Goal: Information Seeking & Learning: Learn about a topic

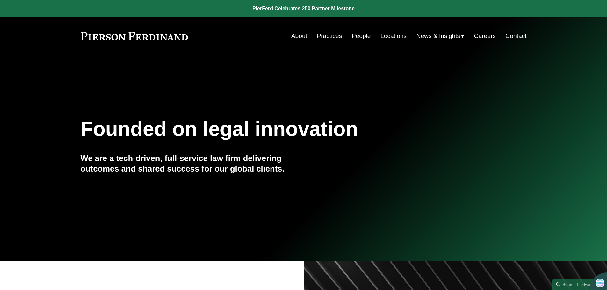
click at [366, 37] on link "People" at bounding box center [361, 36] width 19 height 12
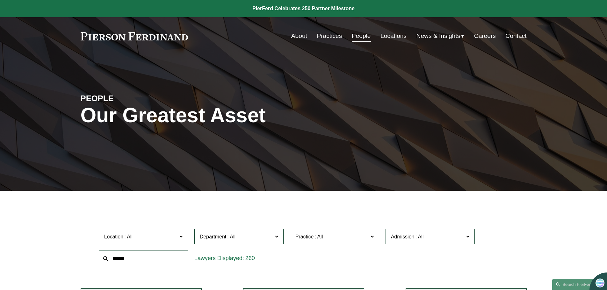
click at [376, 236] on label "Practice" at bounding box center [334, 237] width 89 height 16
click at [181, 237] on span at bounding box center [180, 236] width 3 height 8
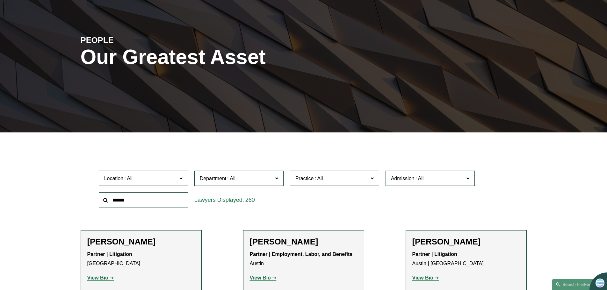
scroll to position [64, 0]
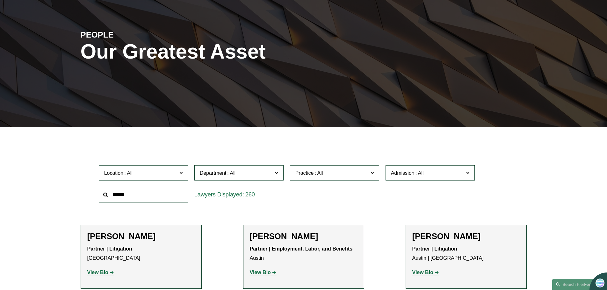
click at [0, 0] on link "Dallas" at bounding box center [0, 0] width 0 height 0
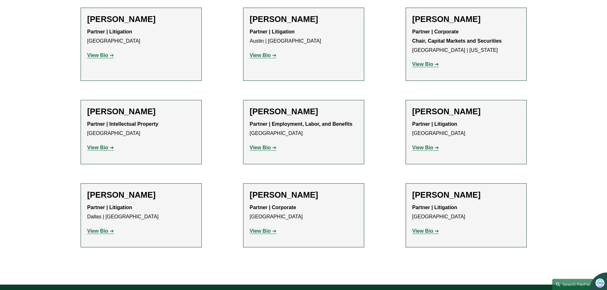
scroll to position [287, 0]
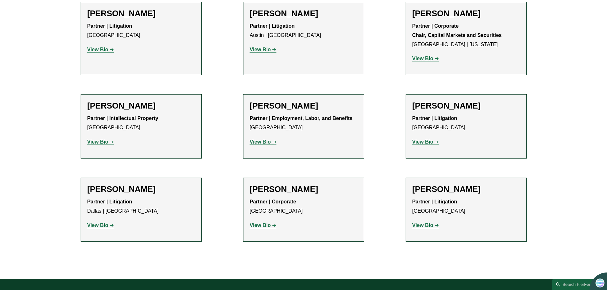
click at [426, 229] on p "View Bio" at bounding box center [466, 225] width 108 height 9
click at [425, 226] on strong "View Bio" at bounding box center [422, 225] width 21 height 5
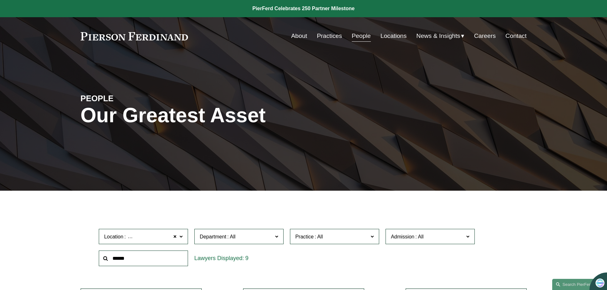
click at [181, 239] on span at bounding box center [180, 236] width 3 height 8
click at [0, 0] on link "Houston" at bounding box center [0, 0] width 0 height 0
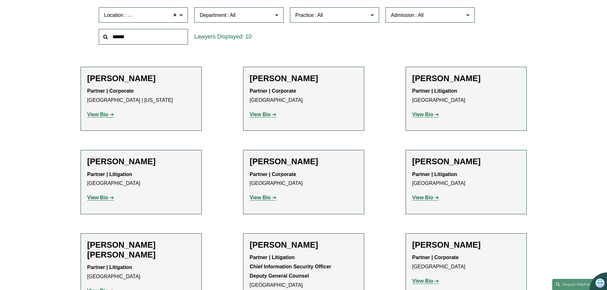
scroll to position [223, 0]
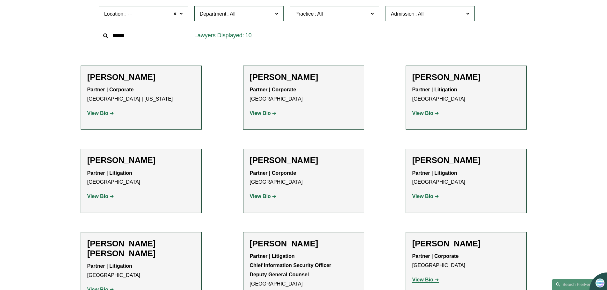
click at [429, 198] on strong "View Bio" at bounding box center [422, 196] width 21 height 5
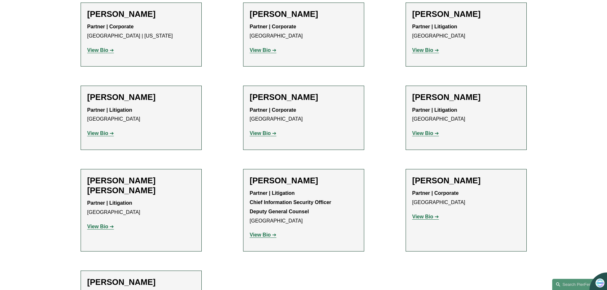
scroll to position [287, 0]
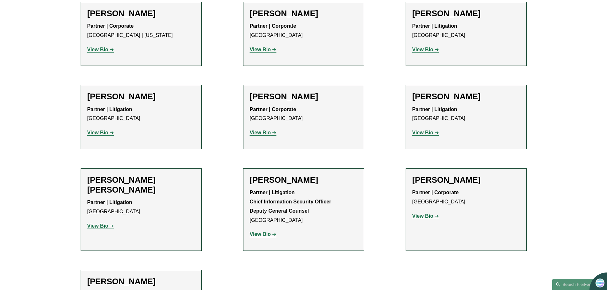
click at [103, 223] on strong "View Bio" at bounding box center [97, 225] width 21 height 5
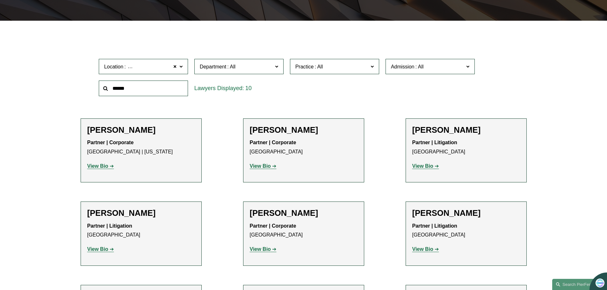
scroll to position [319, 0]
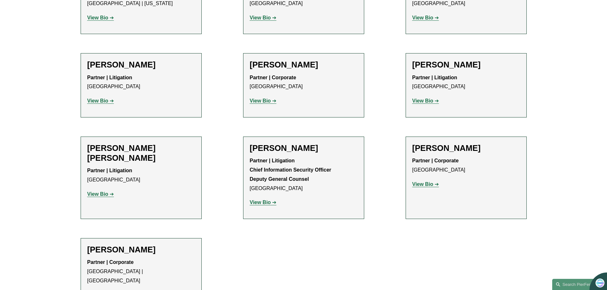
click at [108, 101] on strong "View Bio" at bounding box center [97, 100] width 21 height 5
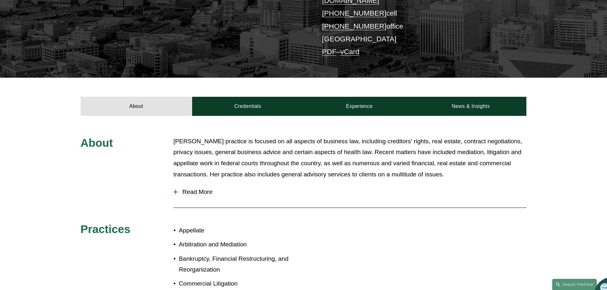
scroll to position [159, 0]
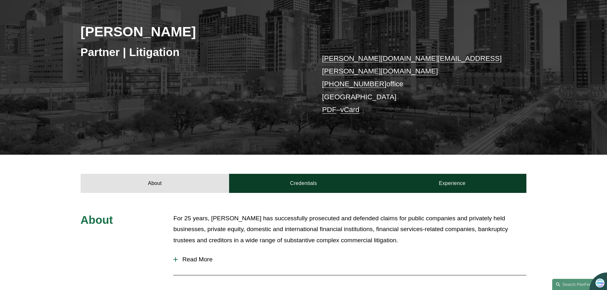
scroll to position [96, 0]
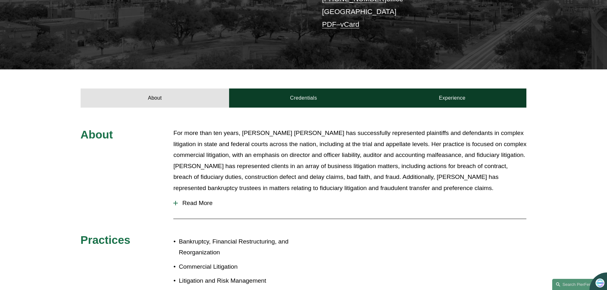
scroll to position [223, 0]
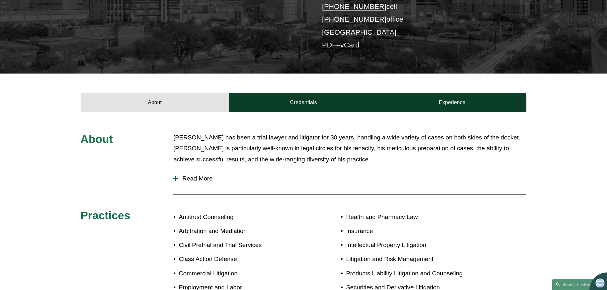
scroll to position [191, 0]
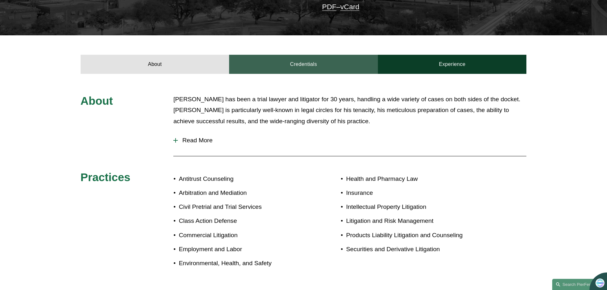
click at [319, 65] on link "Credentials" at bounding box center [303, 64] width 149 height 19
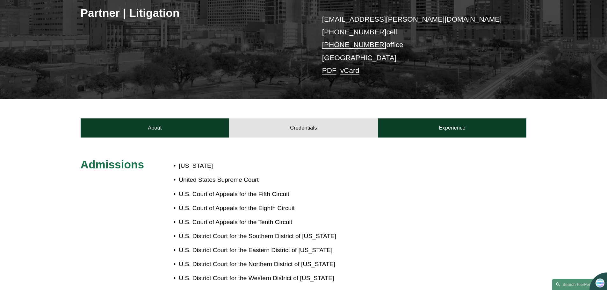
scroll to position [0, 0]
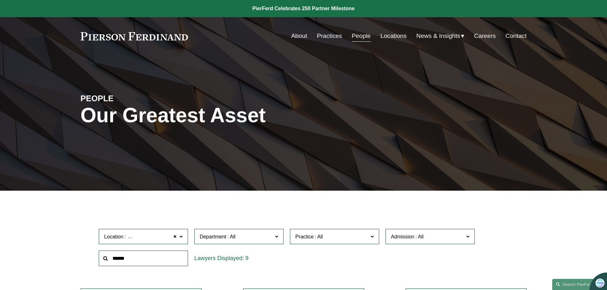
click at [330, 36] on link "Practices" at bounding box center [329, 36] width 25 height 12
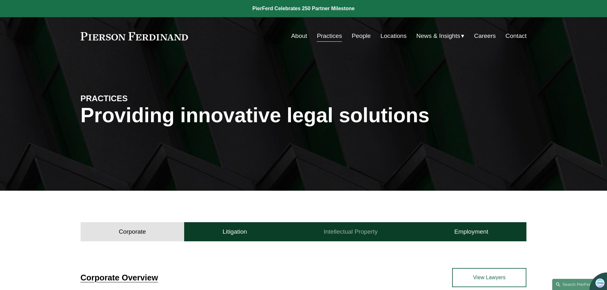
click at [345, 232] on h4 "Intellectual Property" at bounding box center [351, 232] width 54 height 8
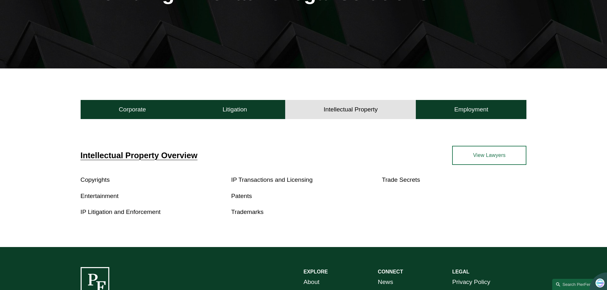
scroll to position [127, 0]
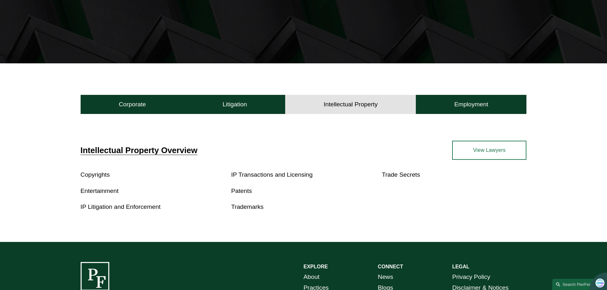
click at [147, 208] on link "IP Litigation and Enforcement" at bounding box center [121, 207] width 80 height 7
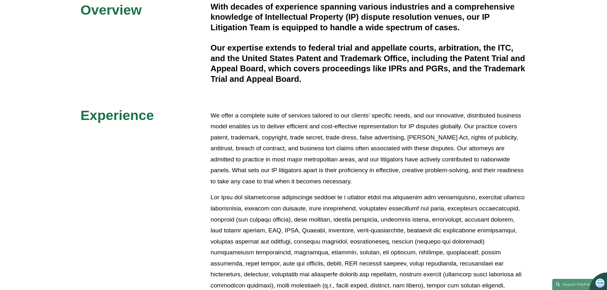
scroll to position [478, 0]
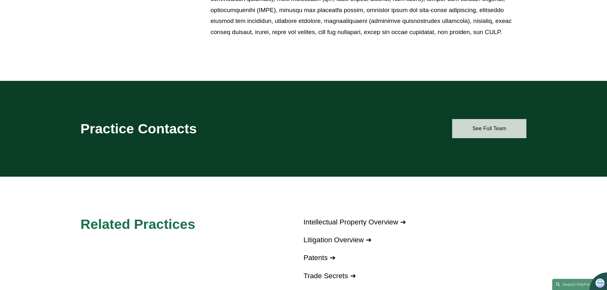
click at [476, 131] on link "See Full Team" at bounding box center [489, 128] width 74 height 19
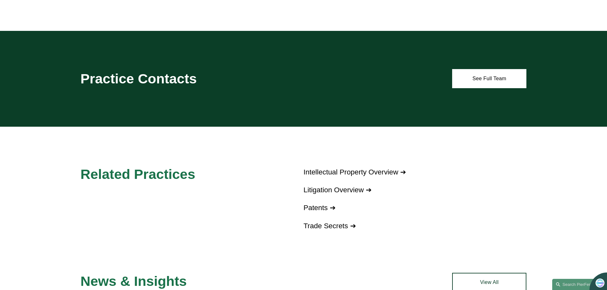
scroll to position [637, 0]
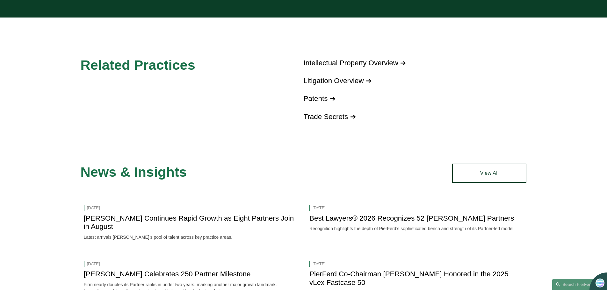
click at [351, 62] on link "Intellectual Property Overview ➔" at bounding box center [355, 63] width 103 height 8
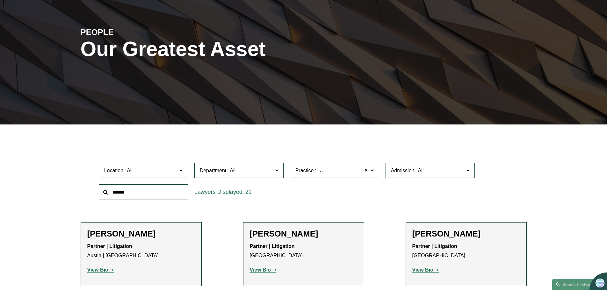
scroll to position [64, 0]
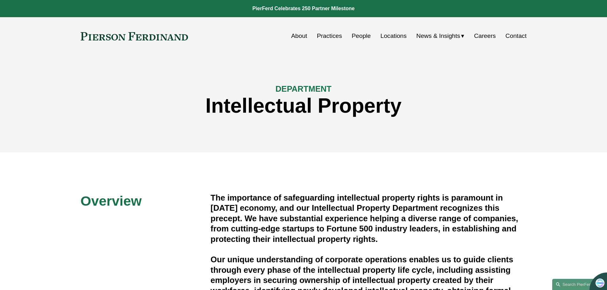
click at [328, 37] on link "Practices" at bounding box center [329, 36] width 25 height 12
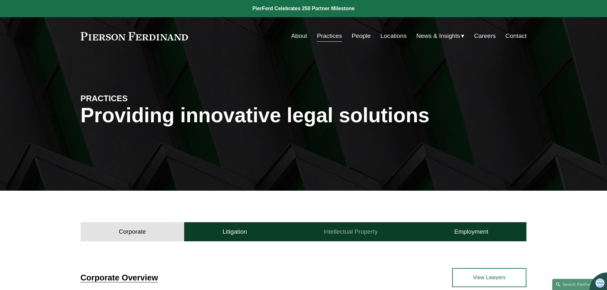
click at [351, 232] on h4 "Intellectual Property" at bounding box center [351, 232] width 54 height 8
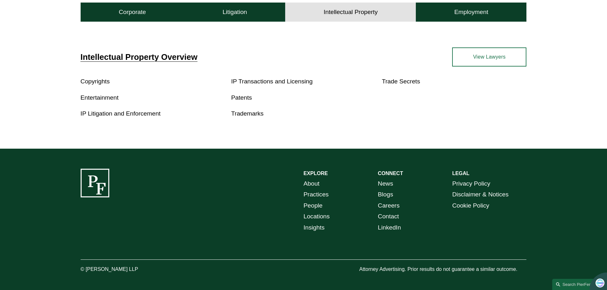
scroll to position [225, 0]
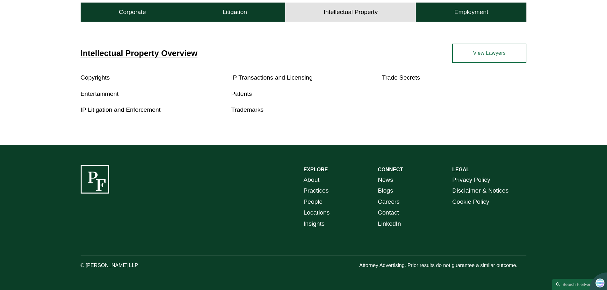
click at [236, 111] on link "Trademarks" at bounding box center [247, 109] width 33 height 7
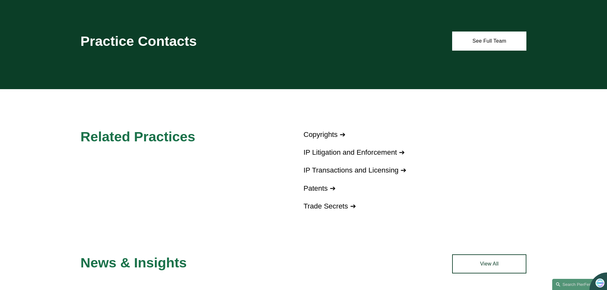
scroll to position [446, 0]
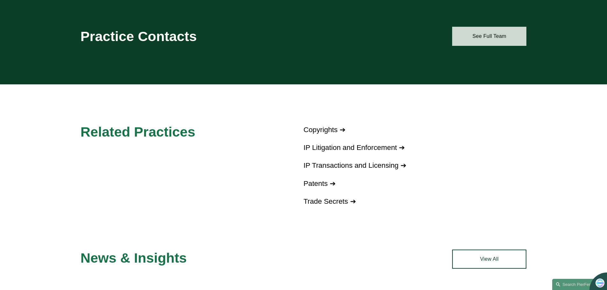
click at [471, 37] on link "See Full Team" at bounding box center [489, 36] width 74 height 19
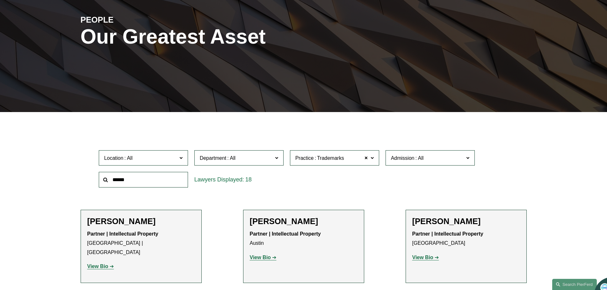
scroll to position [223, 0]
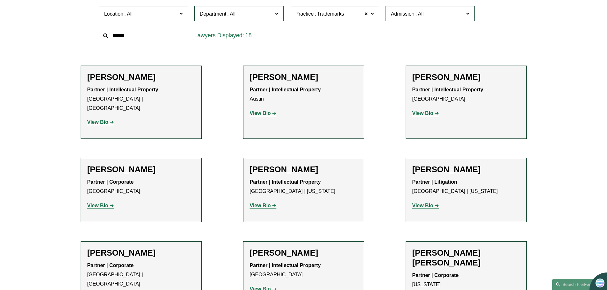
click at [267, 113] on strong "View Bio" at bounding box center [260, 113] width 21 height 5
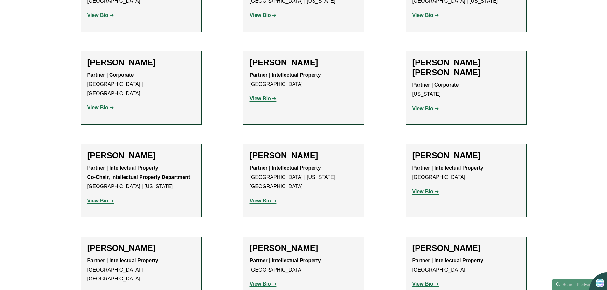
scroll to position [414, 0]
click at [104, 198] on strong "View Bio" at bounding box center [97, 200] width 21 height 5
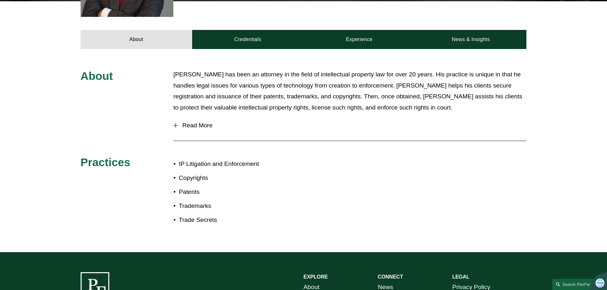
scroll to position [287, 0]
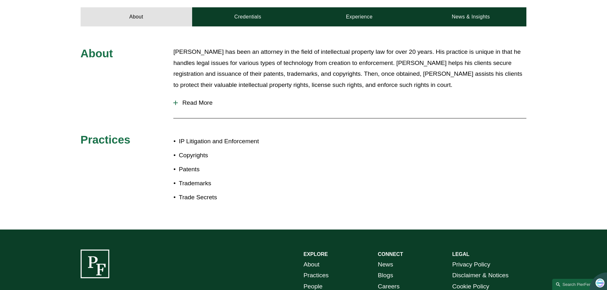
click at [177, 101] on div at bounding box center [175, 103] width 4 height 4
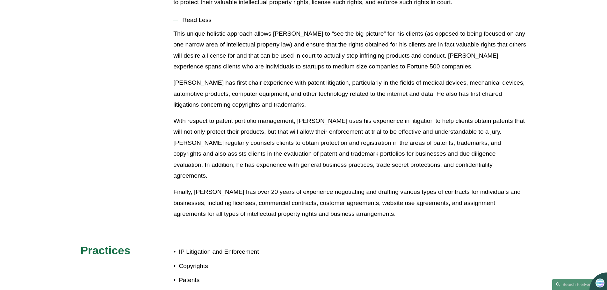
scroll to position [414, 0]
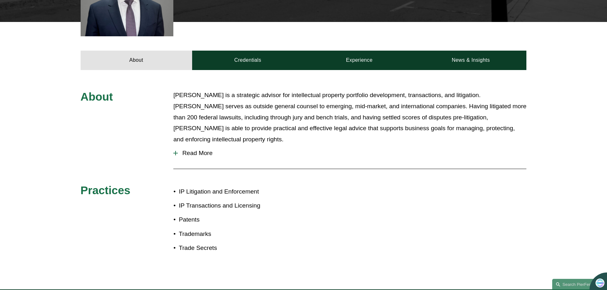
scroll to position [124, 0]
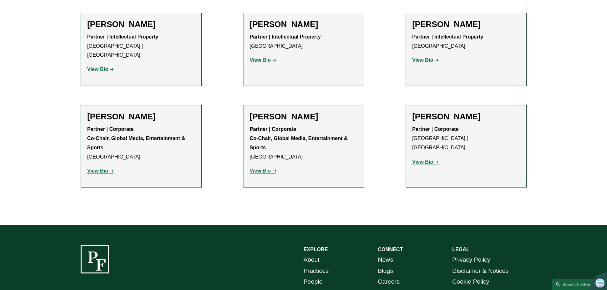
scroll to position [647, 0]
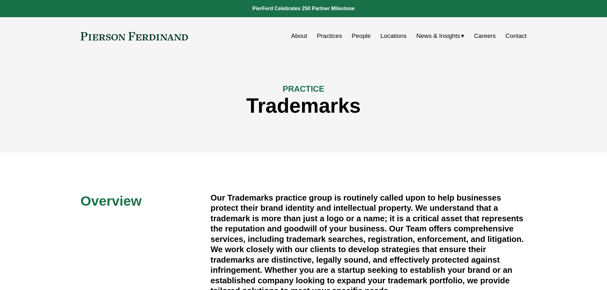
scroll to position [446, 0]
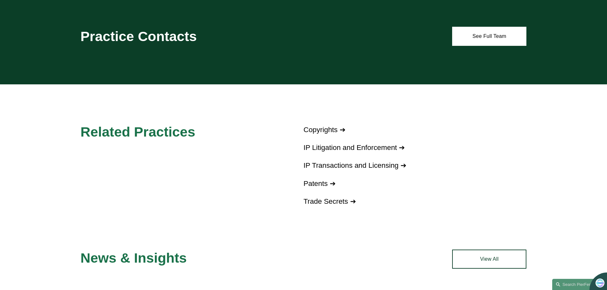
click at [327, 148] on link "IP Litigation and Enforcement ➔" at bounding box center [354, 148] width 101 height 8
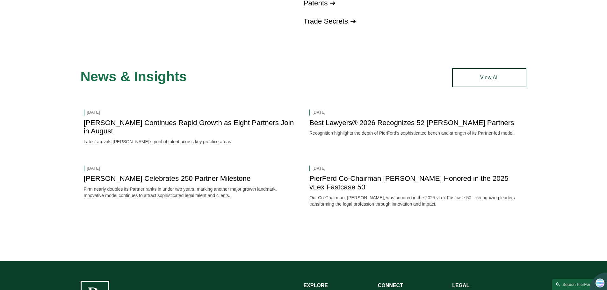
scroll to position [574, 0]
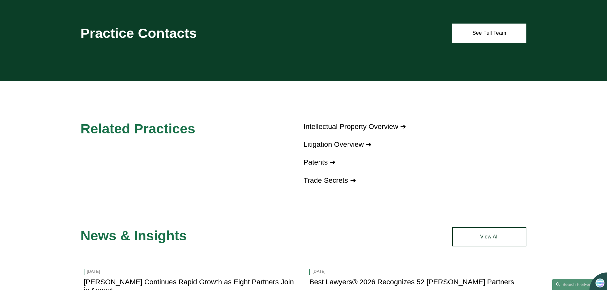
click at [337, 145] on link "Litigation Overview ➔" at bounding box center [338, 145] width 68 height 8
click at [389, 127] on link "Intellectual Property Overview ➔" at bounding box center [355, 127] width 103 height 8
click at [325, 128] on link "Intellectual Property Overview ➔" at bounding box center [355, 127] width 103 height 8
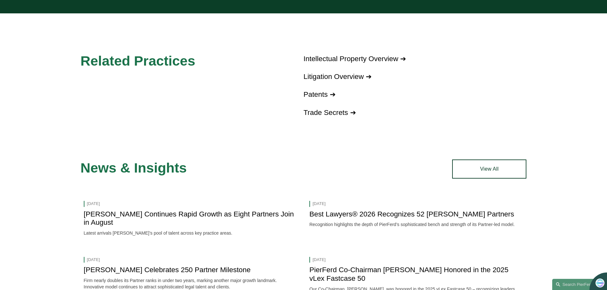
scroll to position [797, 0]
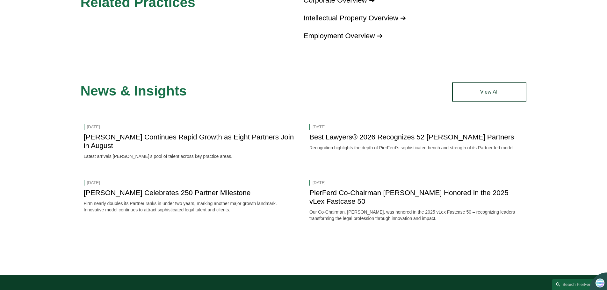
scroll to position [669, 0]
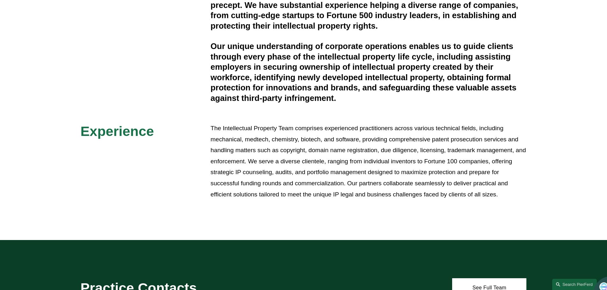
scroll to position [223, 0]
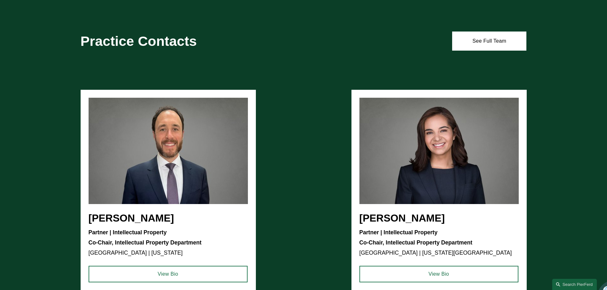
scroll to position [510, 0]
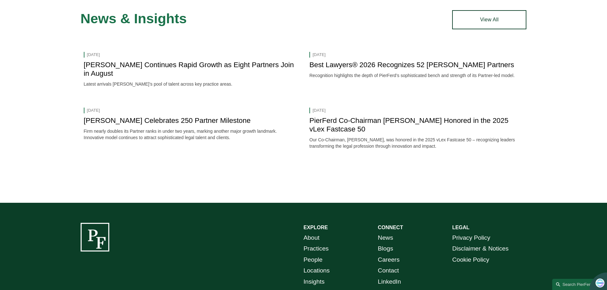
scroll to position [746, 0]
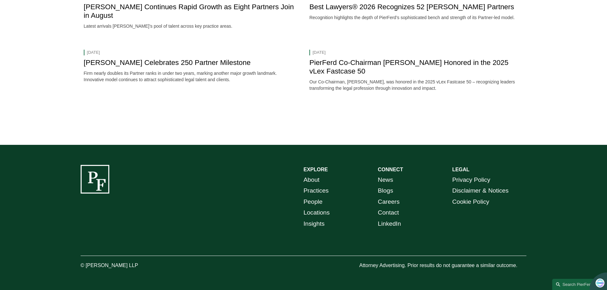
click at [310, 202] on link "People" at bounding box center [313, 202] width 19 height 11
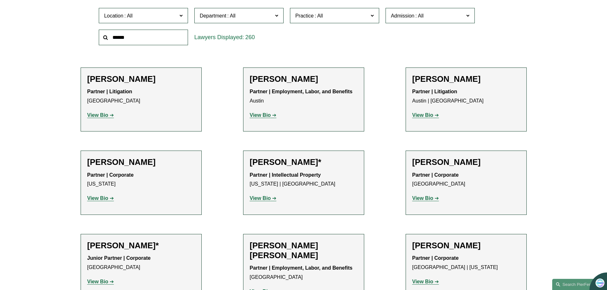
scroll to position [96, 0]
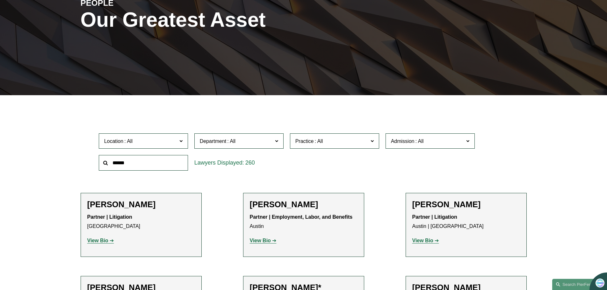
click at [354, 145] on span "Practice" at bounding box center [331, 141] width 73 height 9
click at [0, 0] on link "Intellectual Property Litigation" at bounding box center [0, 0] width 0 height 0
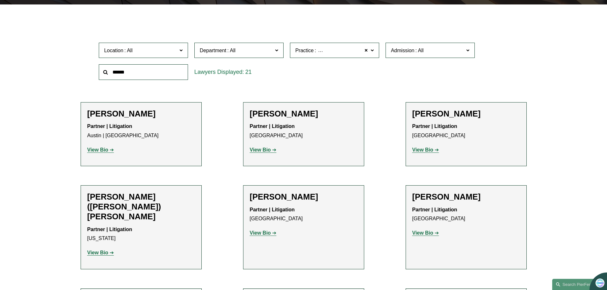
scroll to position [191, 0]
